Goal: Information Seeking & Learning: Learn about a topic

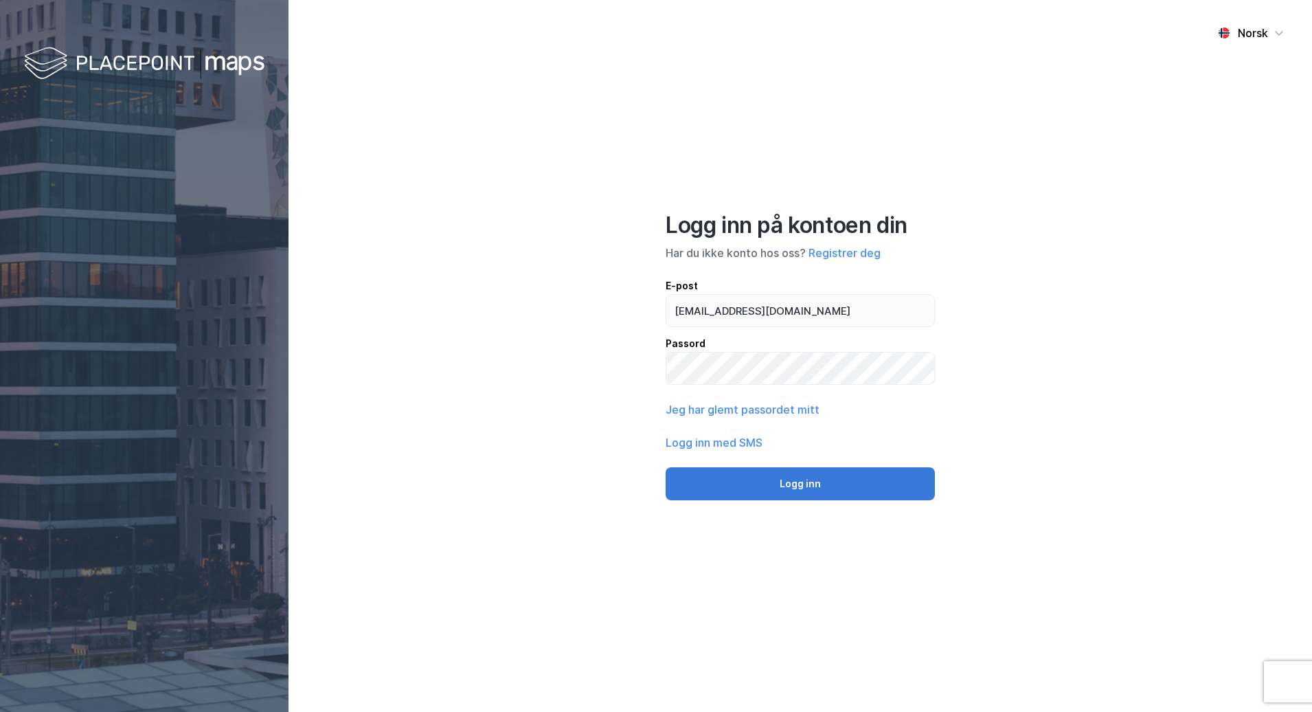
click at [795, 476] on button "Logg inn" at bounding box center [800, 483] width 269 height 33
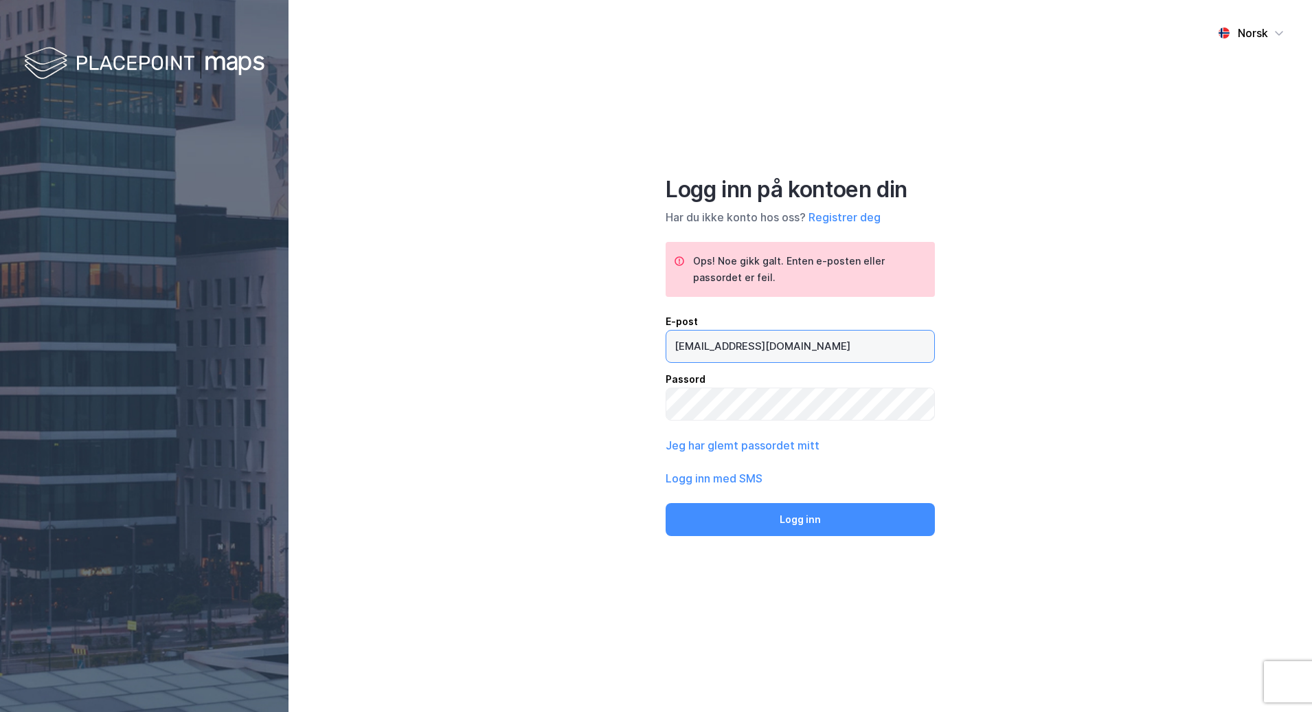
drag, startPoint x: 780, startPoint y: 343, endPoint x: 585, endPoint y: 351, distance: 195.3
click at [585, 351] on div "Norsk Logg inn på kontoen din Har du ikke konto hos oss? Registrer deg Ops! Noe…" at bounding box center [801, 356] width 1024 height 712
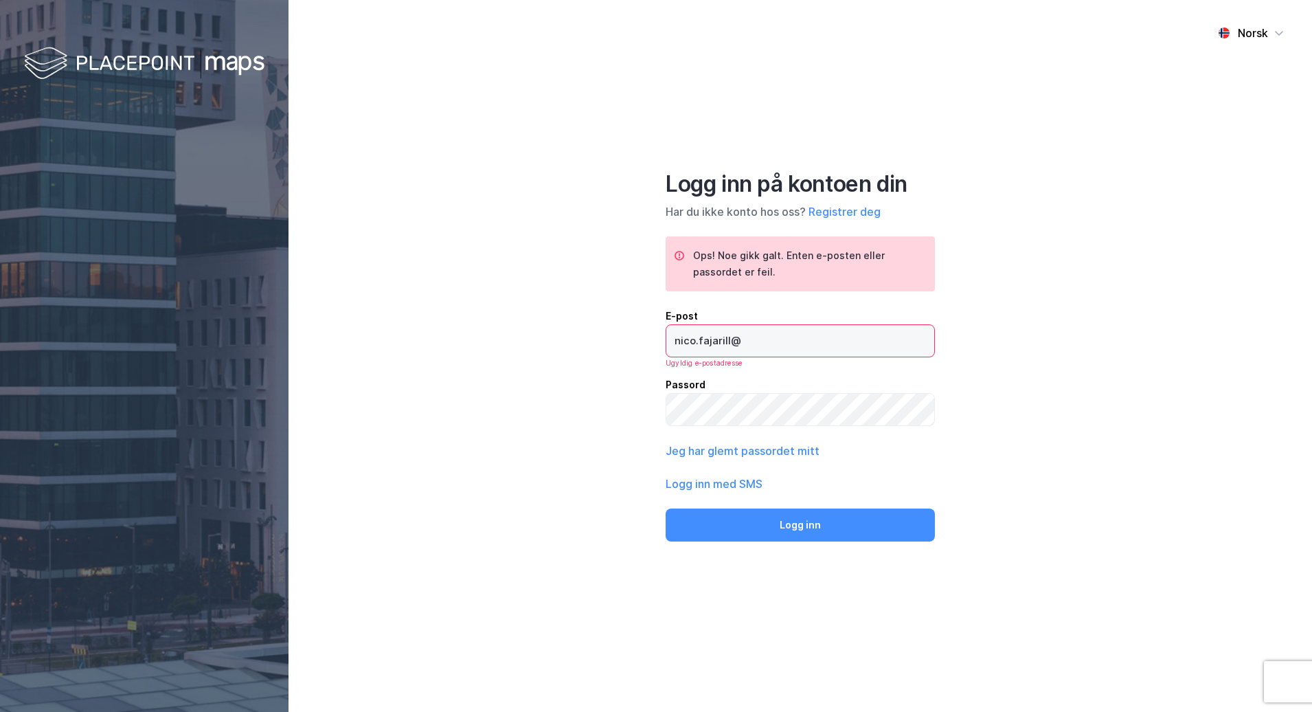
click at [765, 341] on input "nico.fajarill@" at bounding box center [800, 341] width 268 height 32
type input "[EMAIL_ADDRESS][DOMAIN_NAME]"
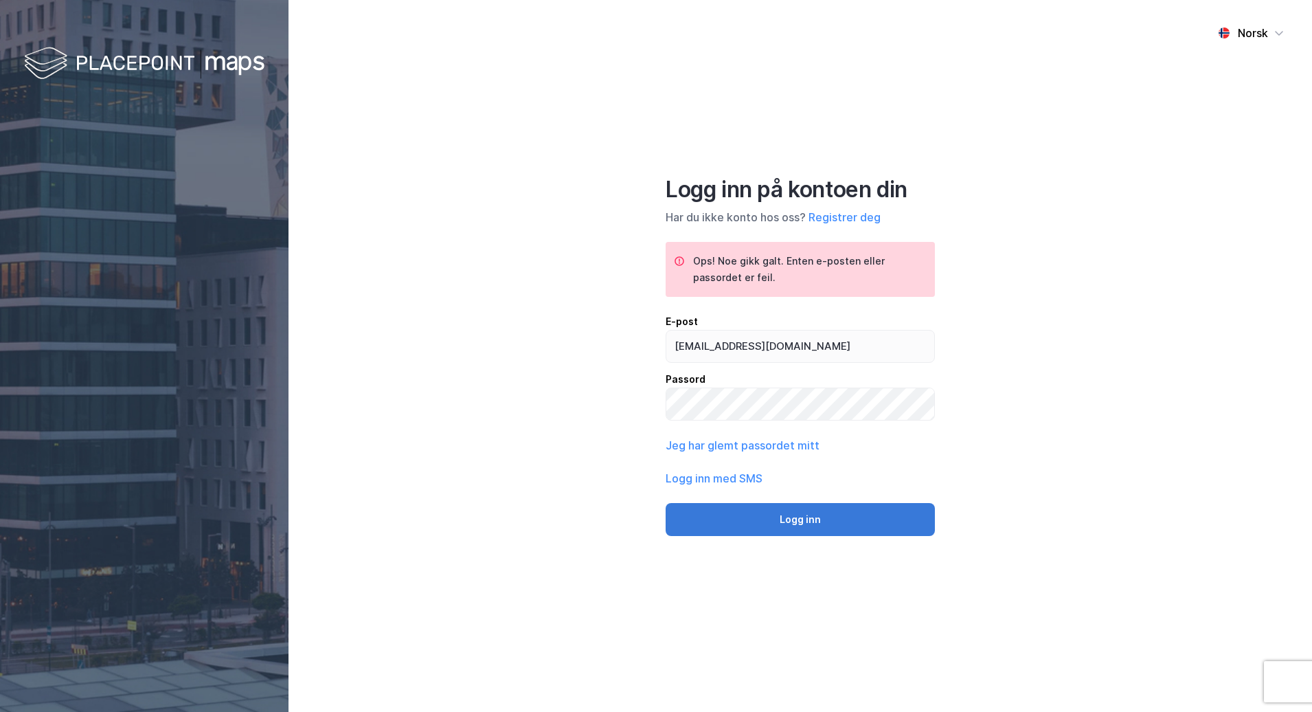
click at [844, 517] on button "Logg inn" at bounding box center [800, 519] width 269 height 33
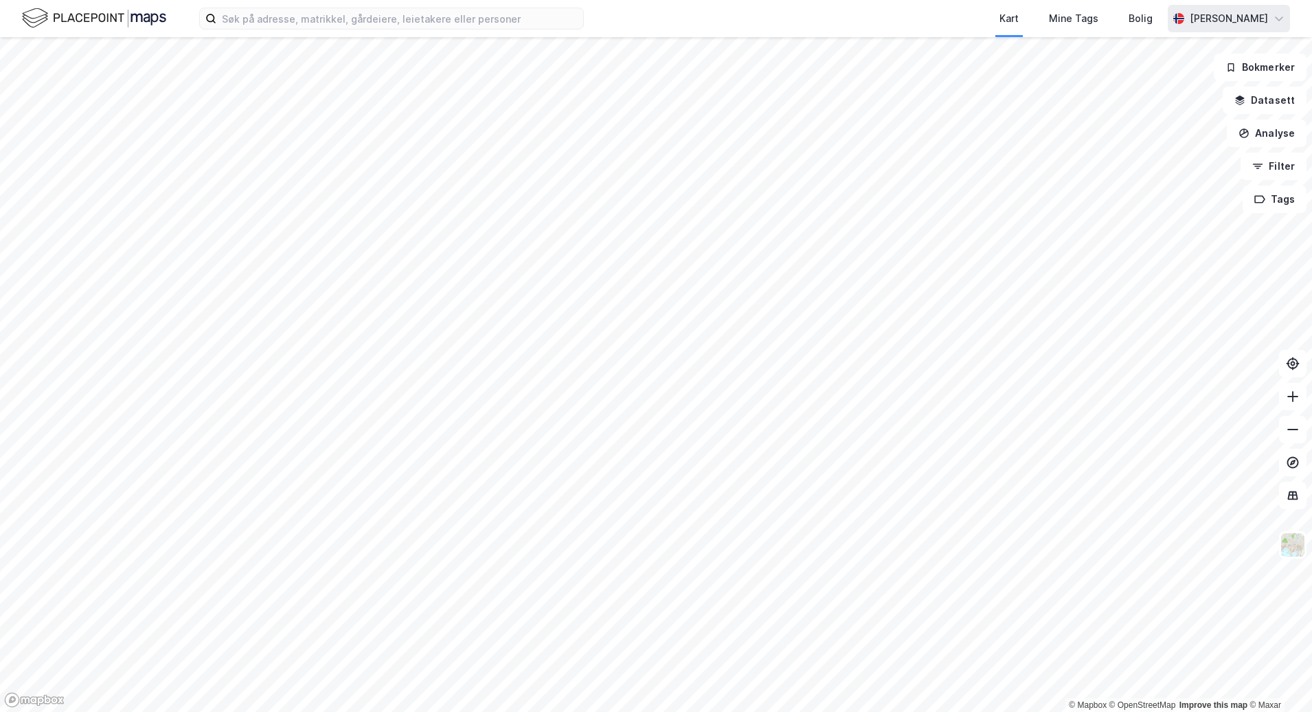
click at [1281, 17] on icon at bounding box center [1279, 18] width 11 height 11
click at [1281, 17] on icon at bounding box center [1279, 18] width 8 height 4
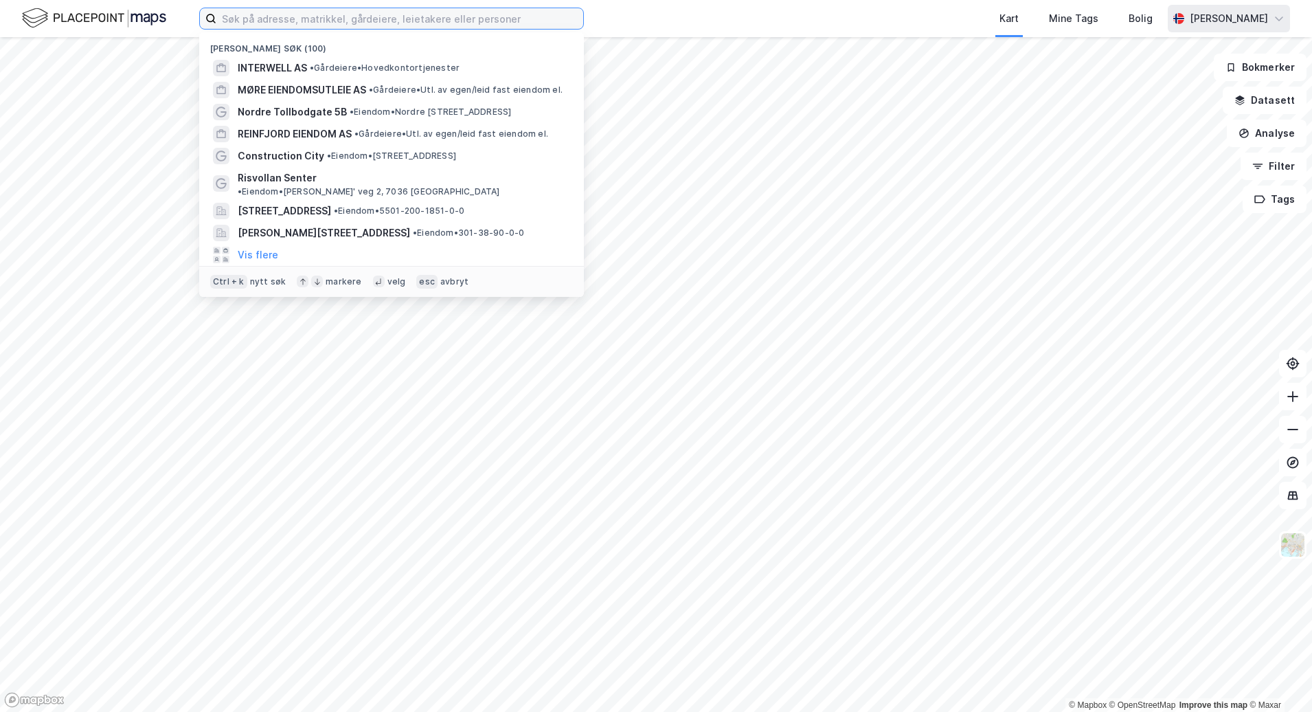
click at [444, 22] on input at bounding box center [399, 18] width 367 height 21
click at [352, 16] on input at bounding box center [399, 18] width 367 height 21
paste input "[GEOGRAPHIC_DATA] i [GEOGRAPHIC_DATA]"
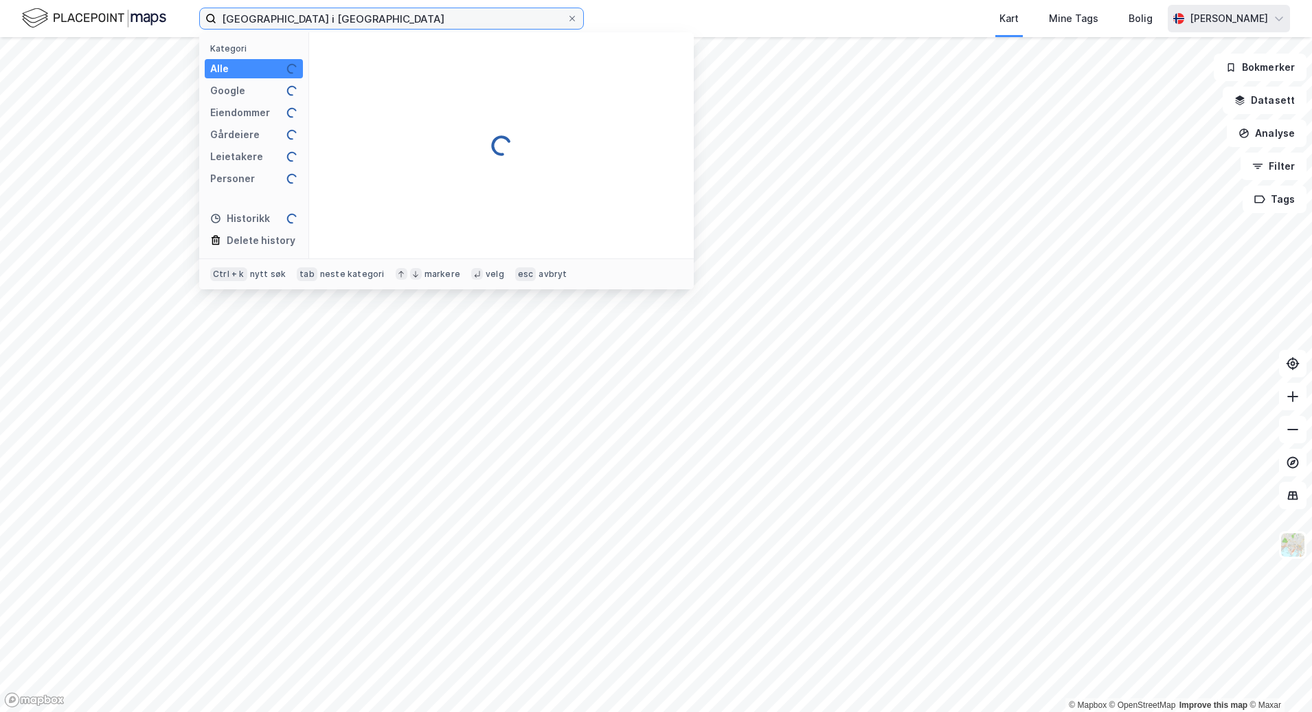
type input "[GEOGRAPHIC_DATA] i [GEOGRAPHIC_DATA]"
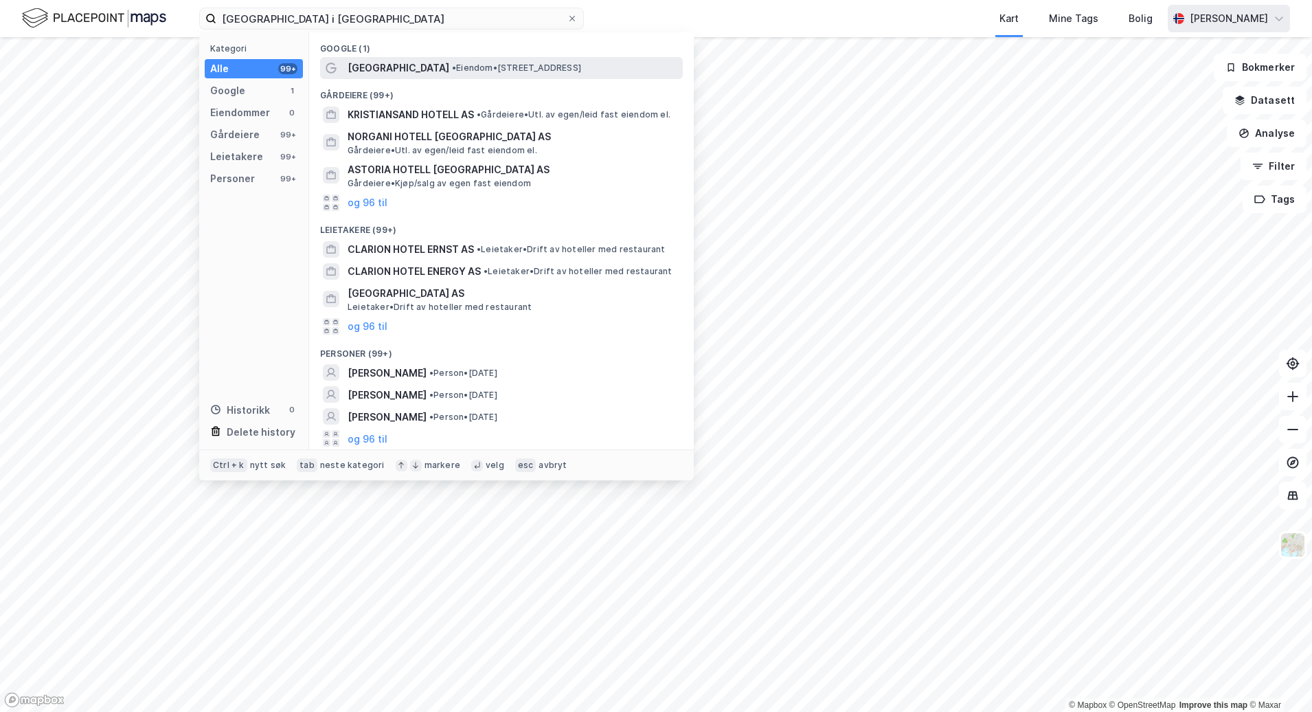
click at [403, 76] on span "[GEOGRAPHIC_DATA]" at bounding box center [399, 68] width 102 height 16
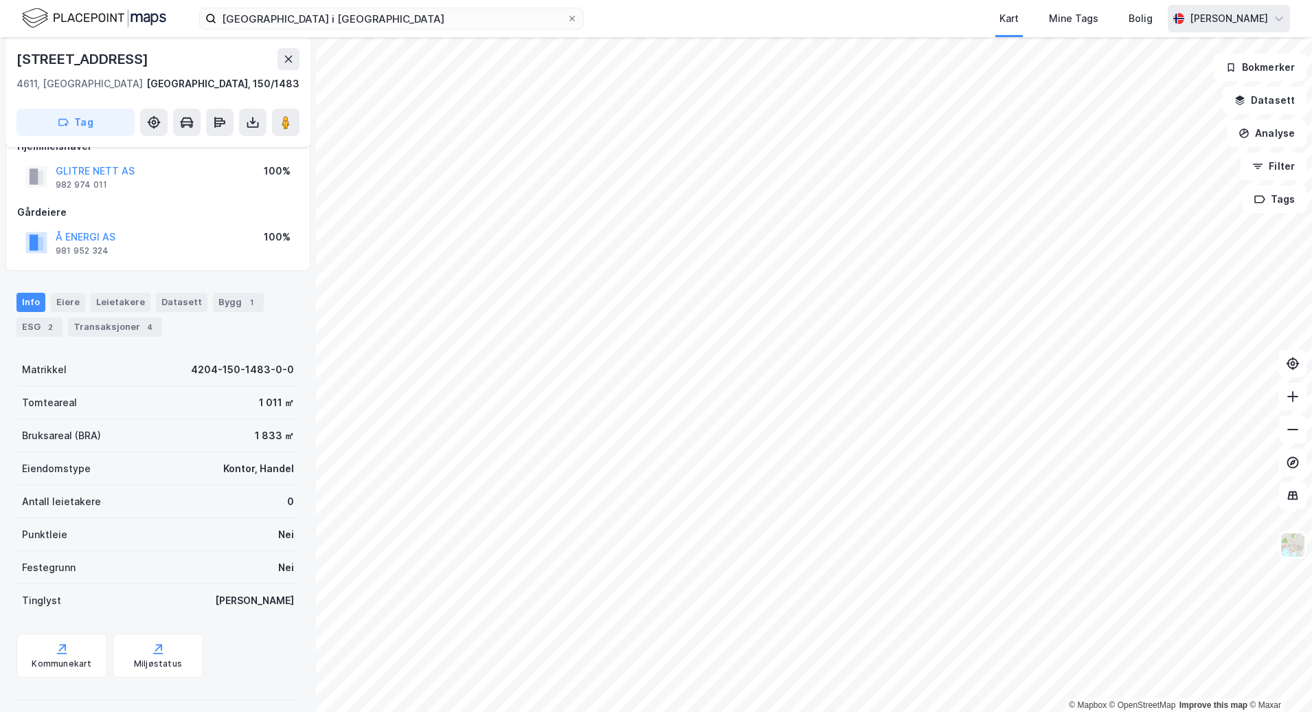
scroll to position [36, 0]
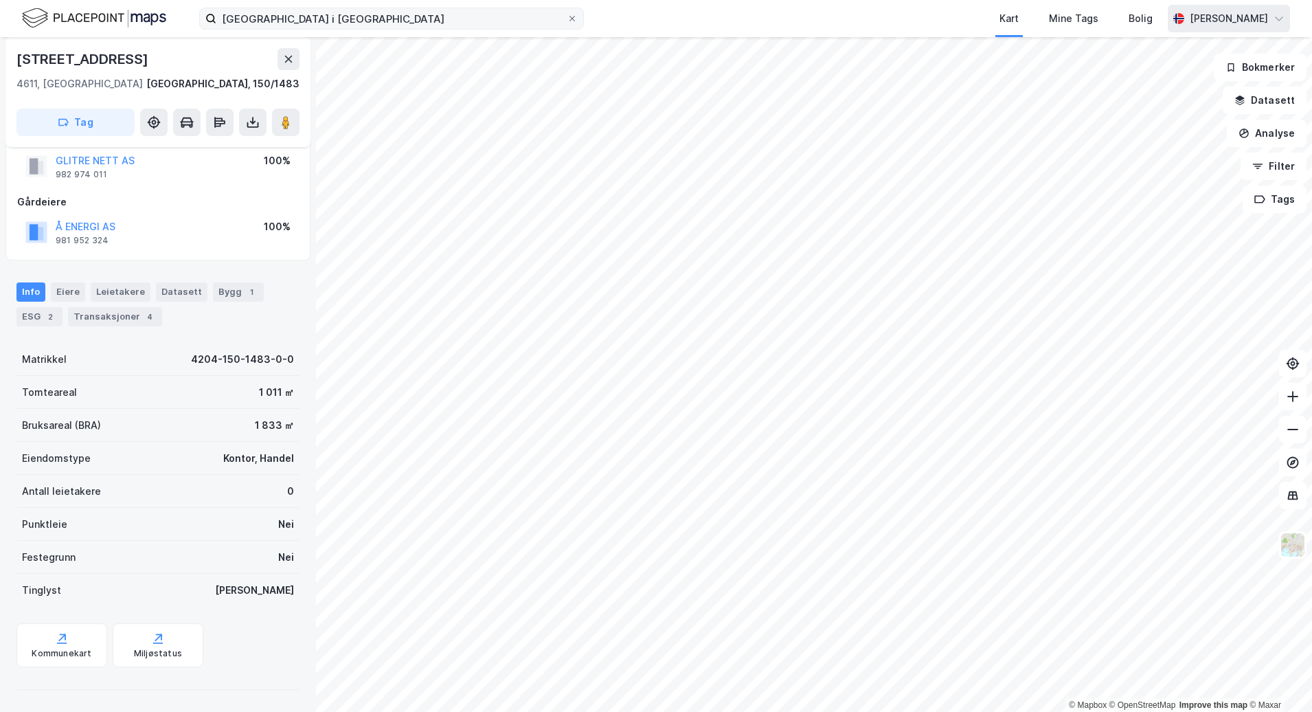
click at [415, 29] on label "[GEOGRAPHIC_DATA] i [GEOGRAPHIC_DATA]" at bounding box center [391, 19] width 385 height 22
click at [415, 29] on input "[GEOGRAPHIC_DATA] i [GEOGRAPHIC_DATA]" at bounding box center [391, 18] width 350 height 21
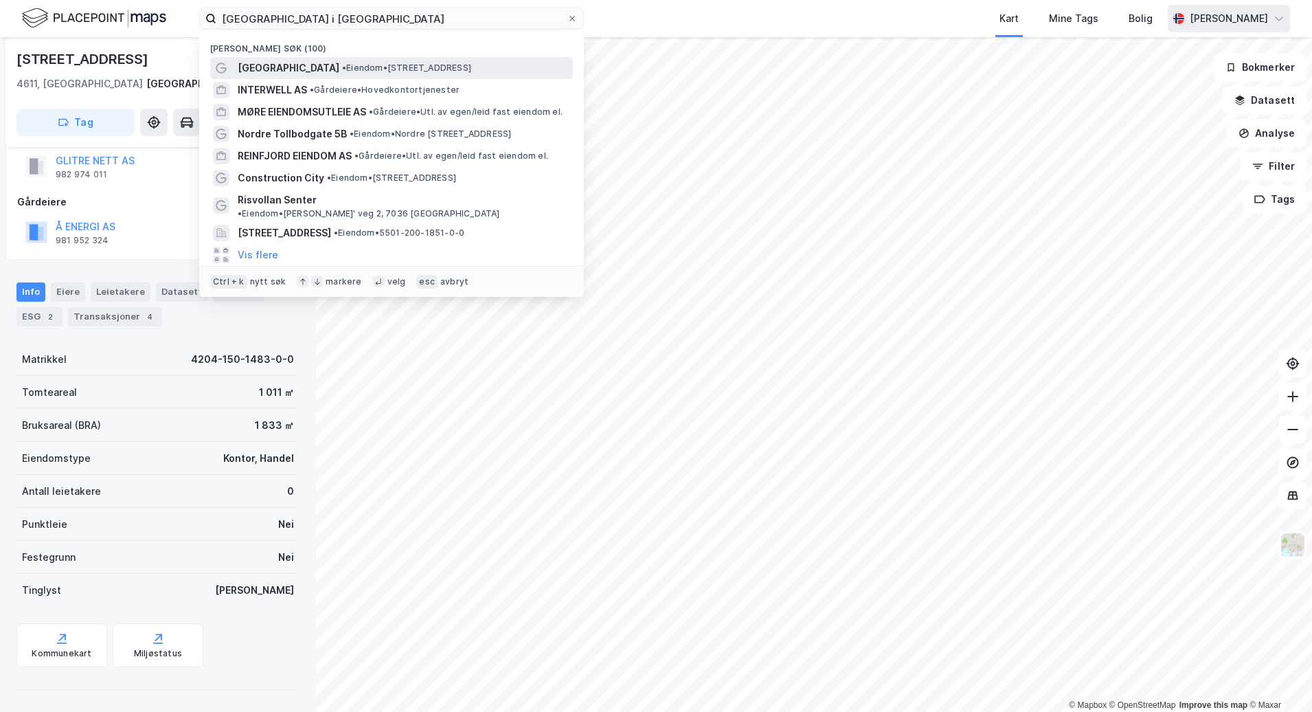
click at [387, 71] on span "• Eiendom • [STREET_ADDRESS]" at bounding box center [406, 68] width 129 height 11
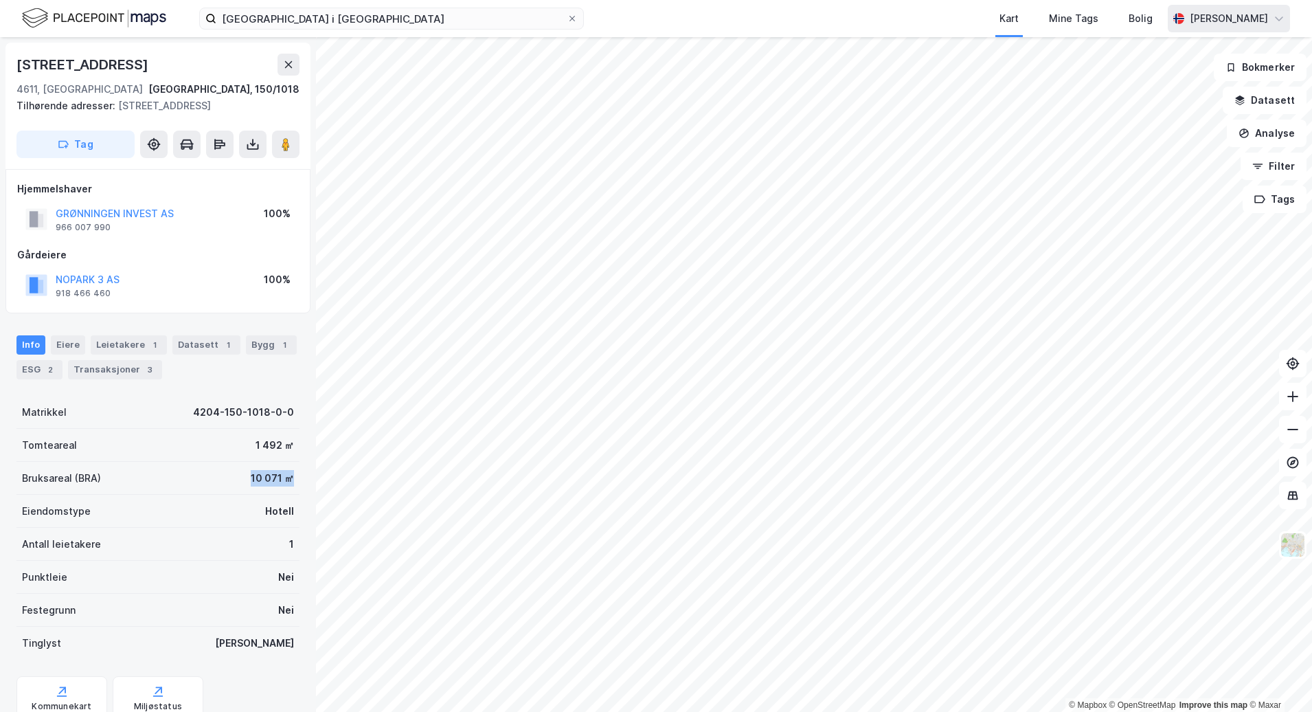
drag, startPoint x: 240, startPoint y: 479, endPoint x: 309, endPoint y: 486, distance: 69.8
click at [309, 486] on div "[STREET_ADDRESS], 150/1018 Tilhørende adresser: [STREET_ADDRESS] Tag Hjemmelsha…" at bounding box center [158, 374] width 316 height 675
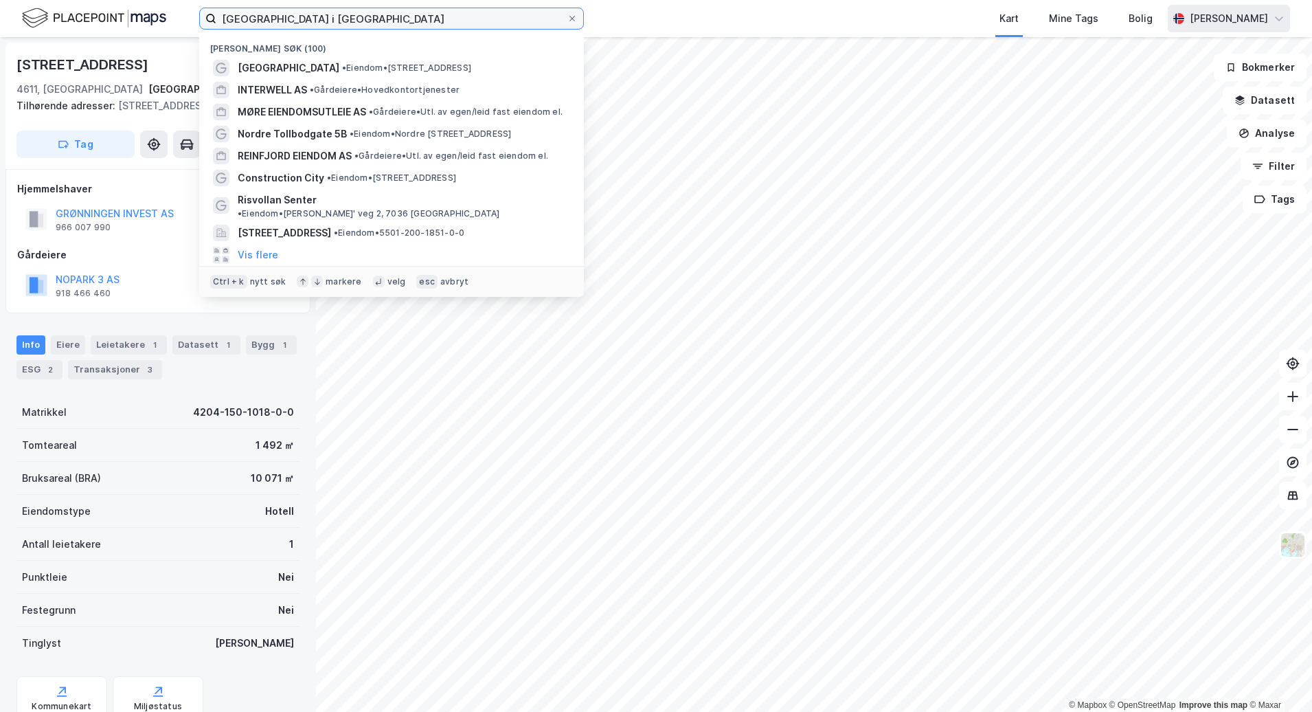
drag, startPoint x: 405, startPoint y: 28, endPoint x: 82, endPoint y: 12, distance: 323.3
click at [82, 12] on div "[GEOGRAPHIC_DATA] i [GEOGRAPHIC_DATA] Nylige søk (100) [GEOGRAPHIC_DATA] • Eien…" at bounding box center [656, 18] width 1312 height 37
